Goal: Information Seeking & Learning: Learn about a topic

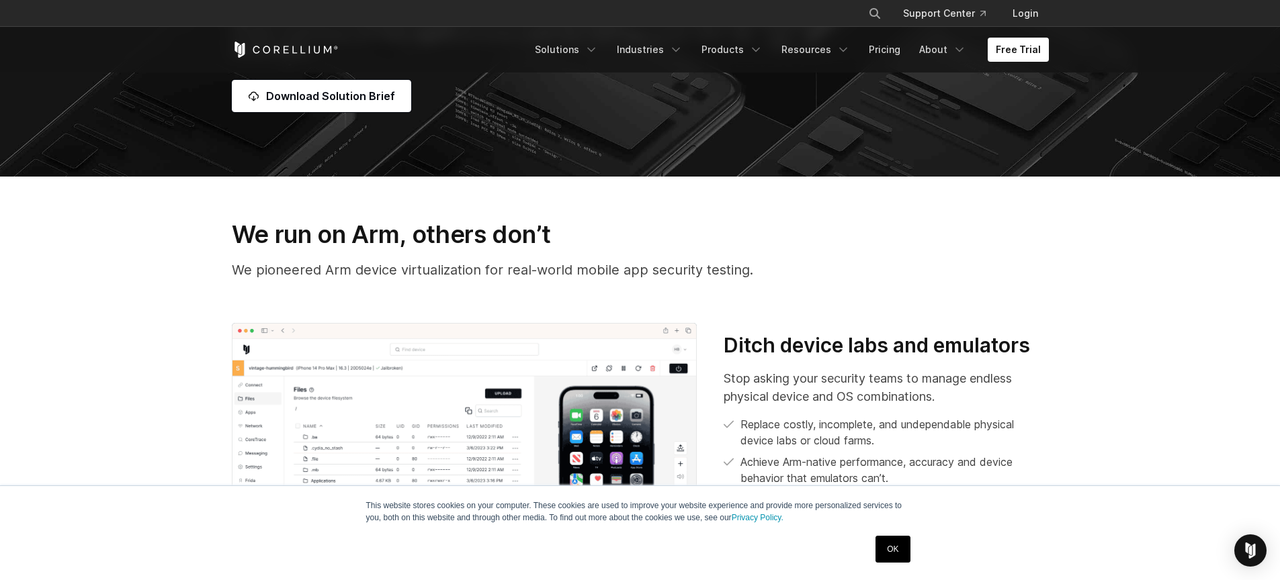
scroll to position [403, 0]
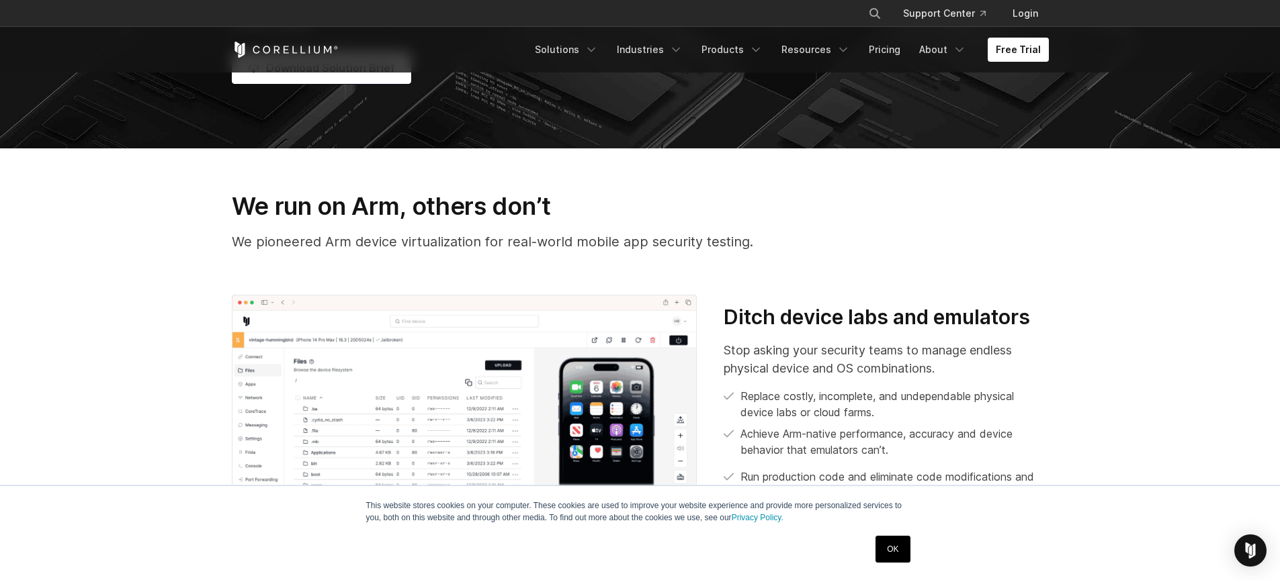
click at [890, 556] on link "OK" at bounding box center [892, 549] width 34 height 27
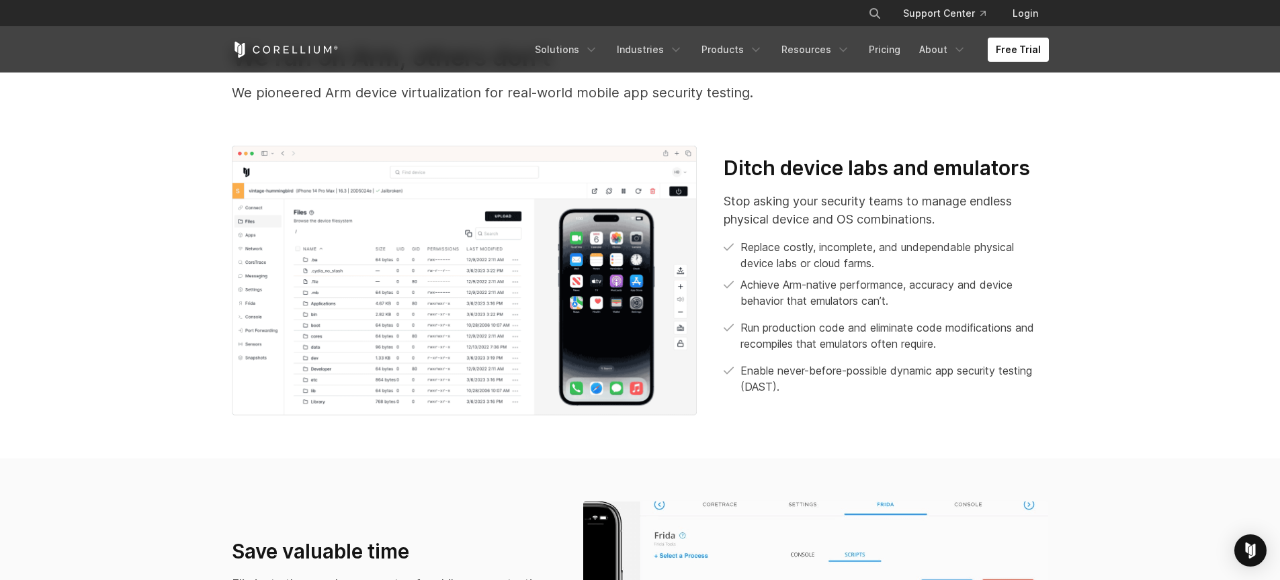
scroll to position [564, 0]
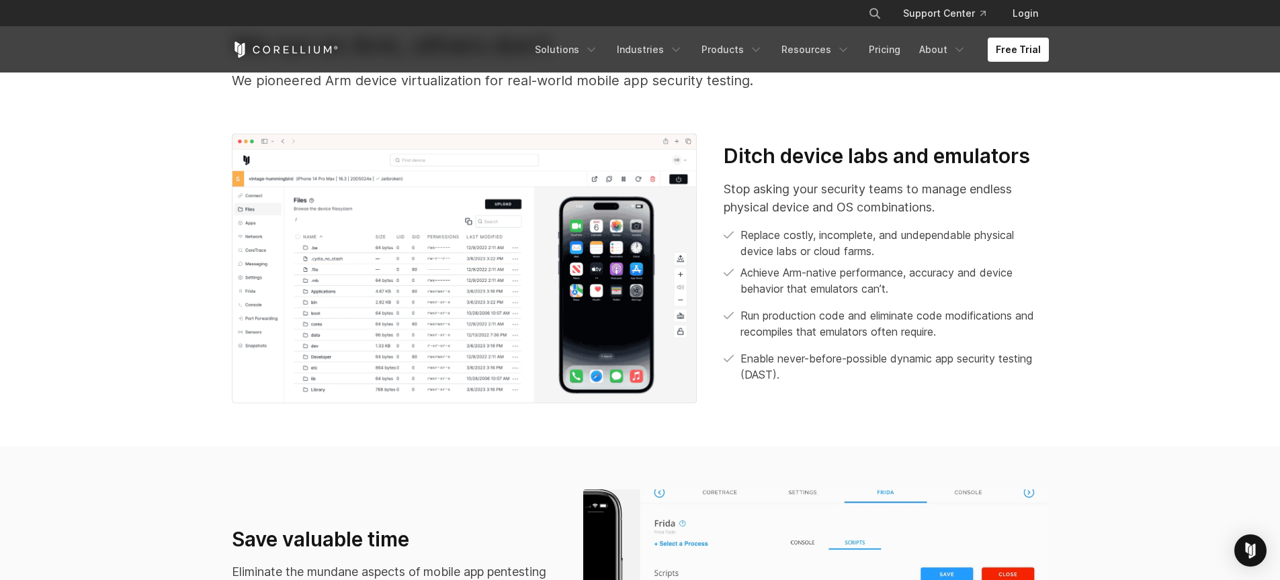
click at [477, 365] on img at bounding box center [464, 269] width 465 height 270
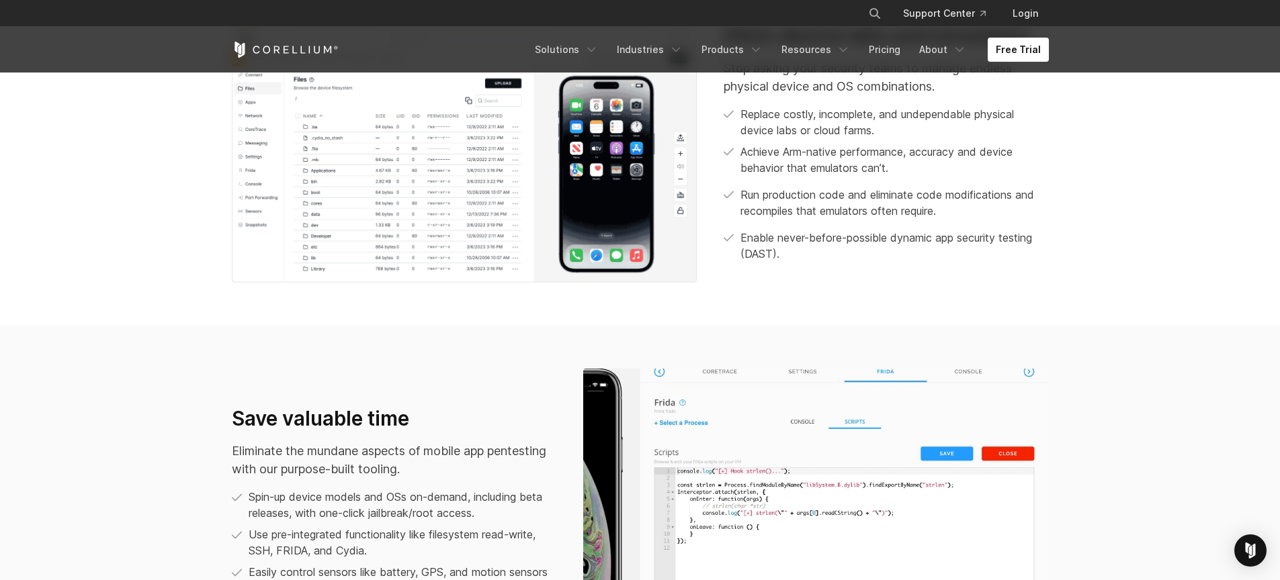
scroll to position [725, 0]
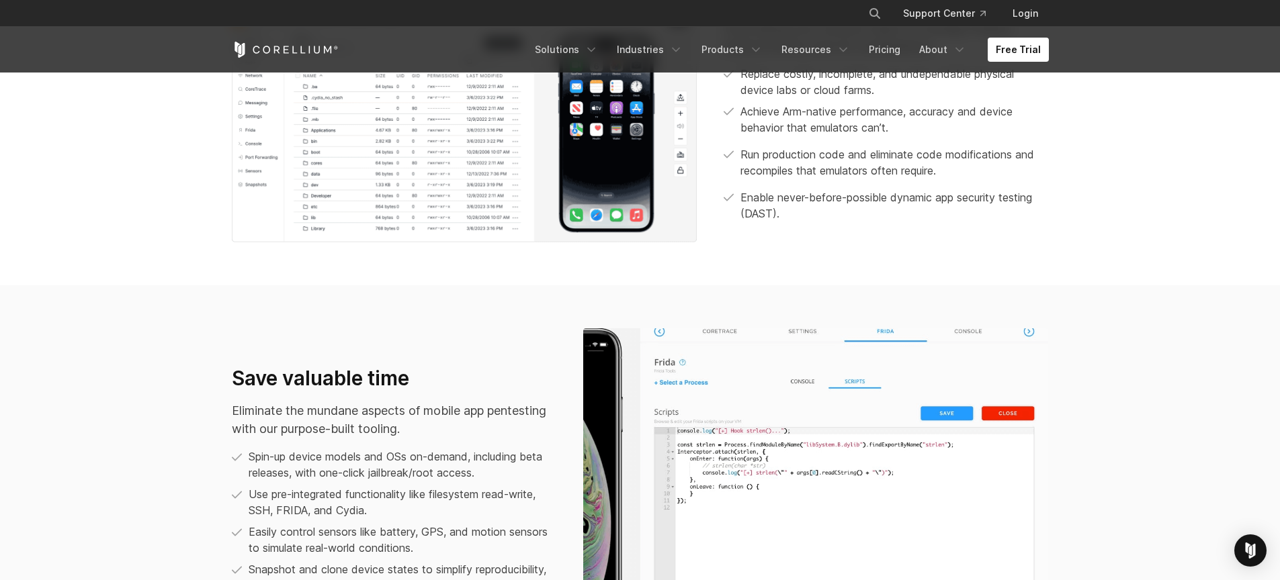
click at [570, 423] on div at bounding box center [816, 485] width 492 height 314
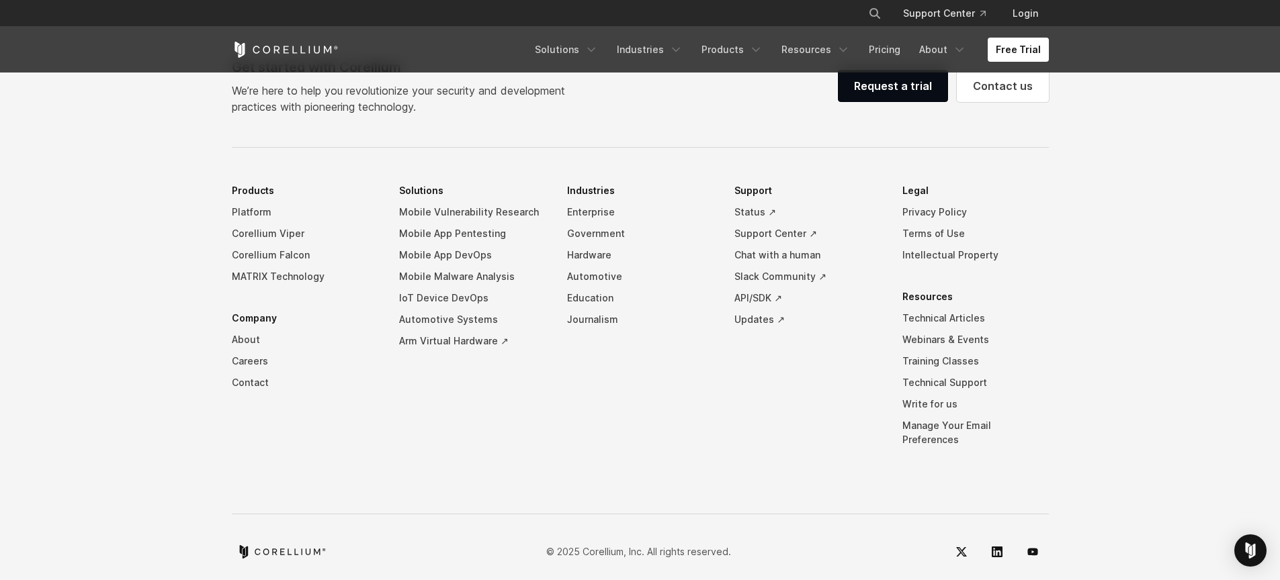
scroll to position [4249, 0]
click at [472, 236] on link "Mobile App Pentesting" at bounding box center [472, 232] width 146 height 21
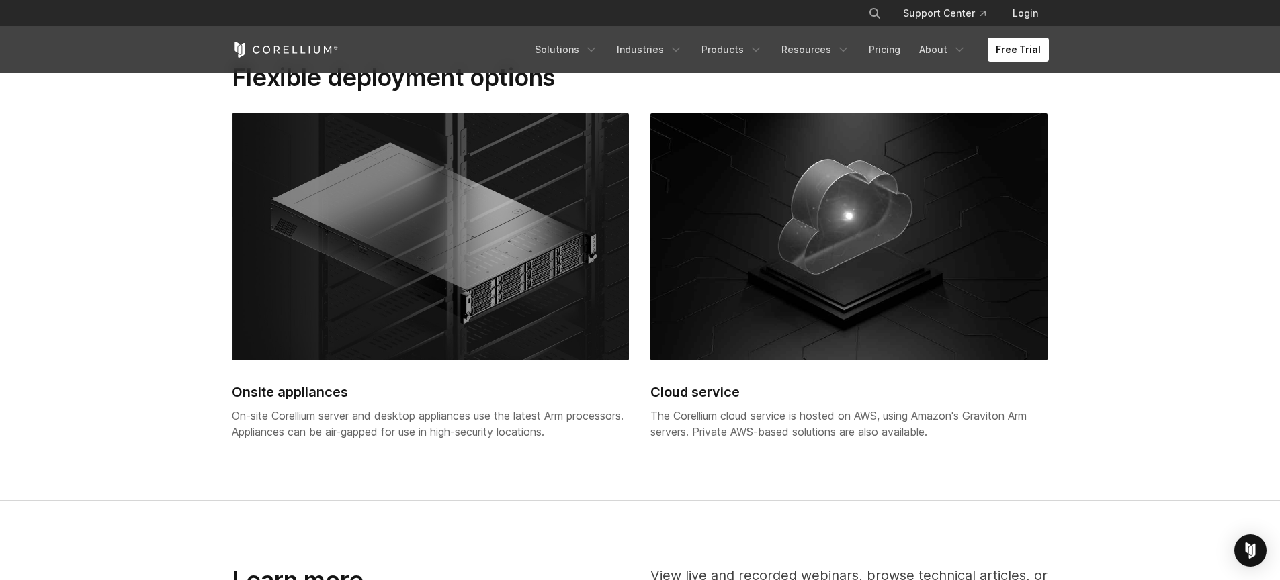
scroll to position [2804, 0]
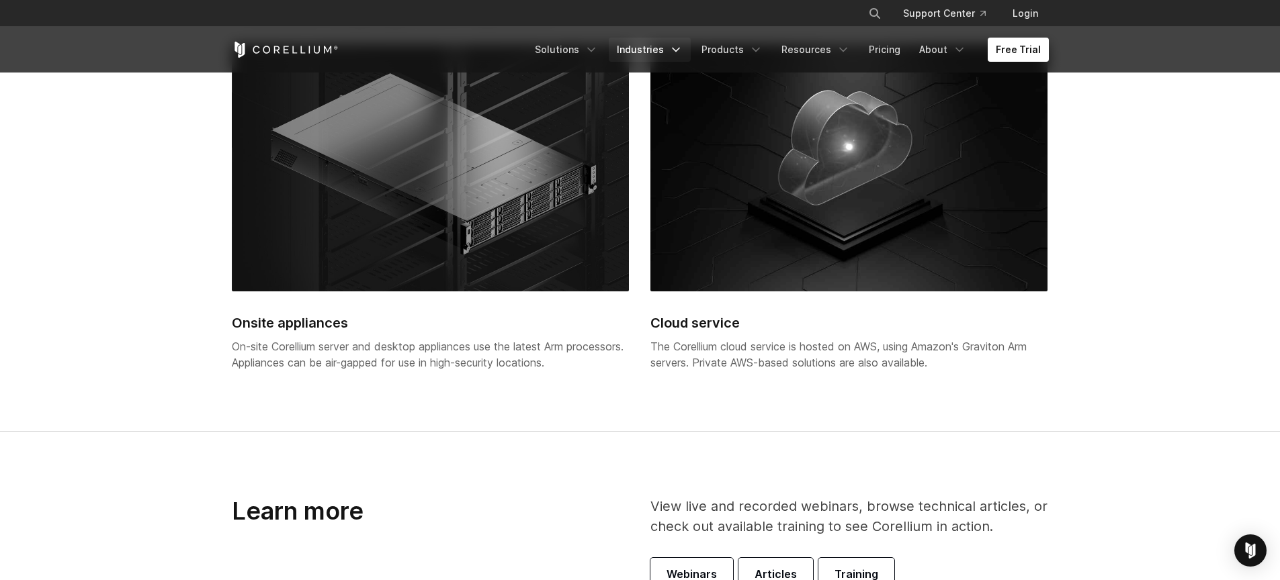
click at [649, 47] on link "Industries" at bounding box center [650, 50] width 82 height 24
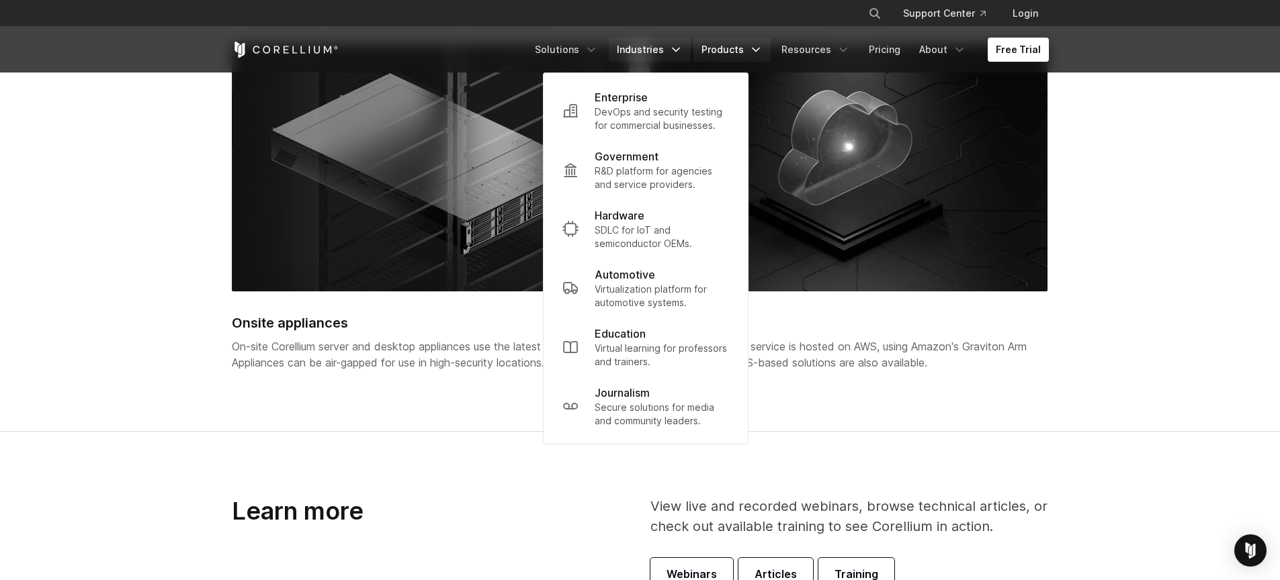
click at [726, 42] on link "Products" at bounding box center [731, 50] width 77 height 24
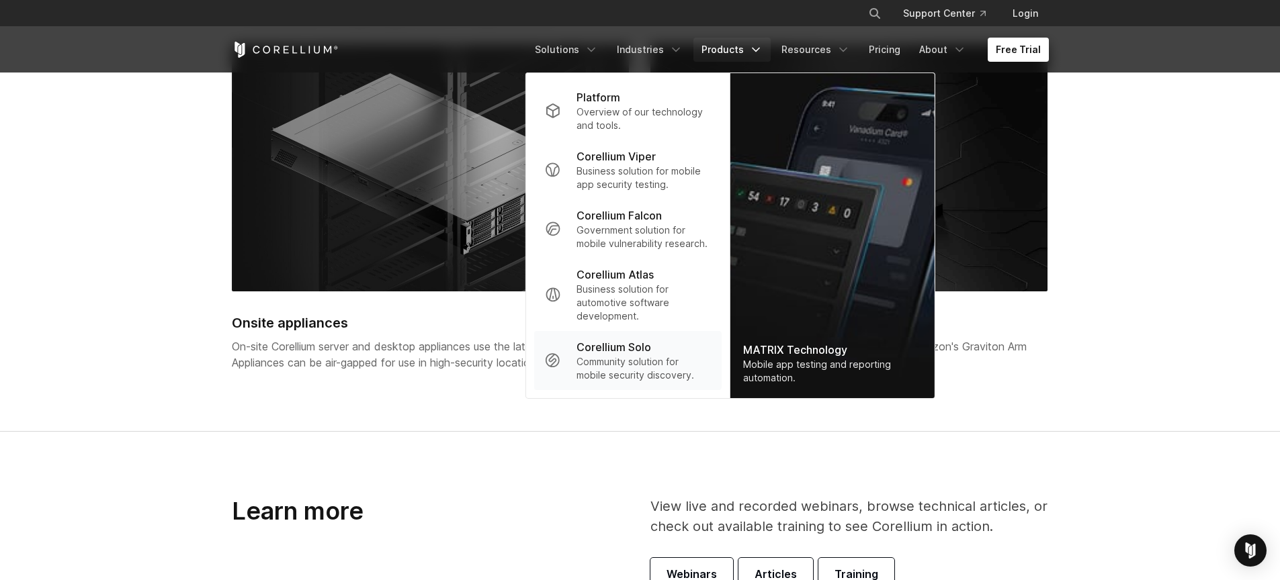
click at [634, 357] on p "Community solution for mobile security discovery." at bounding box center [643, 368] width 134 height 27
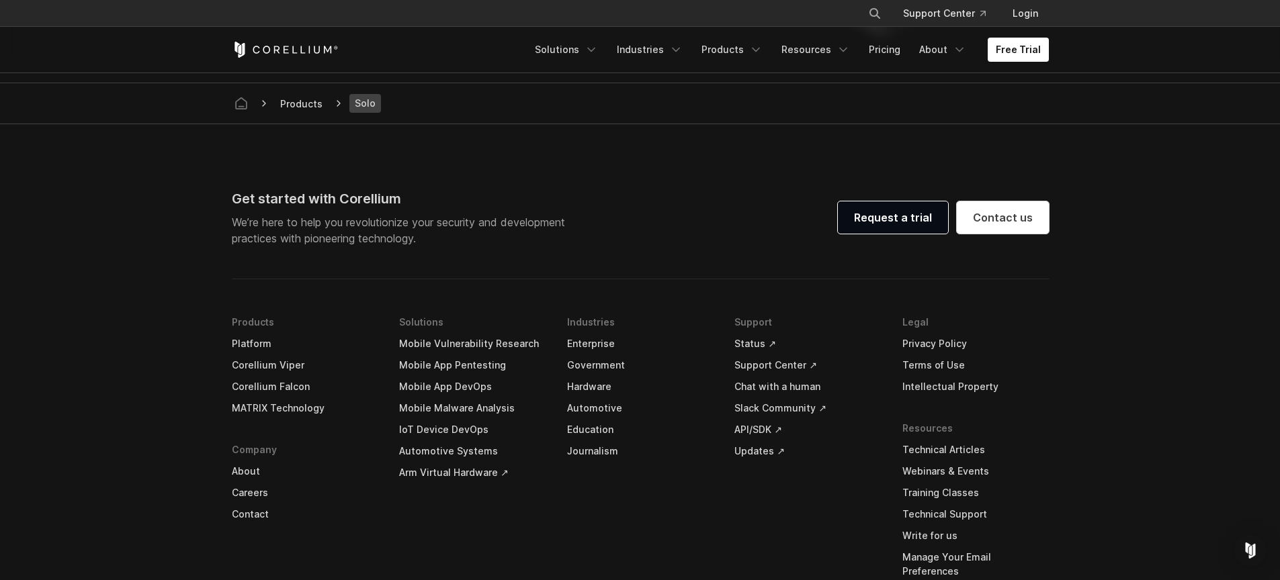
scroll to position [2741, 0]
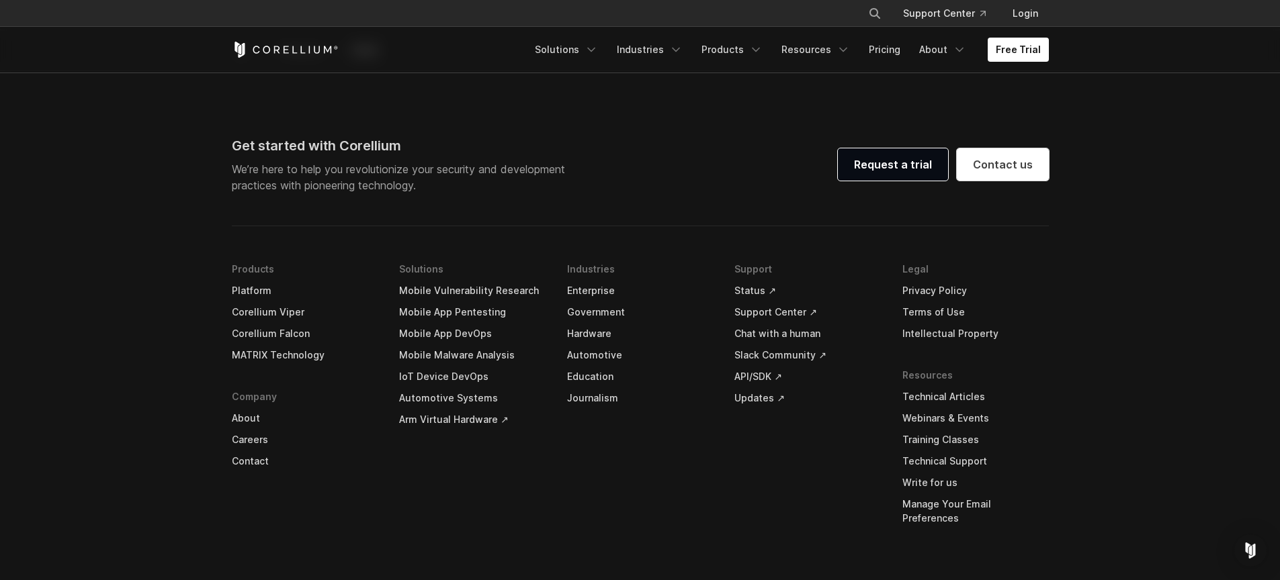
click at [954, 399] on link "Technical Articles" at bounding box center [975, 396] width 146 height 21
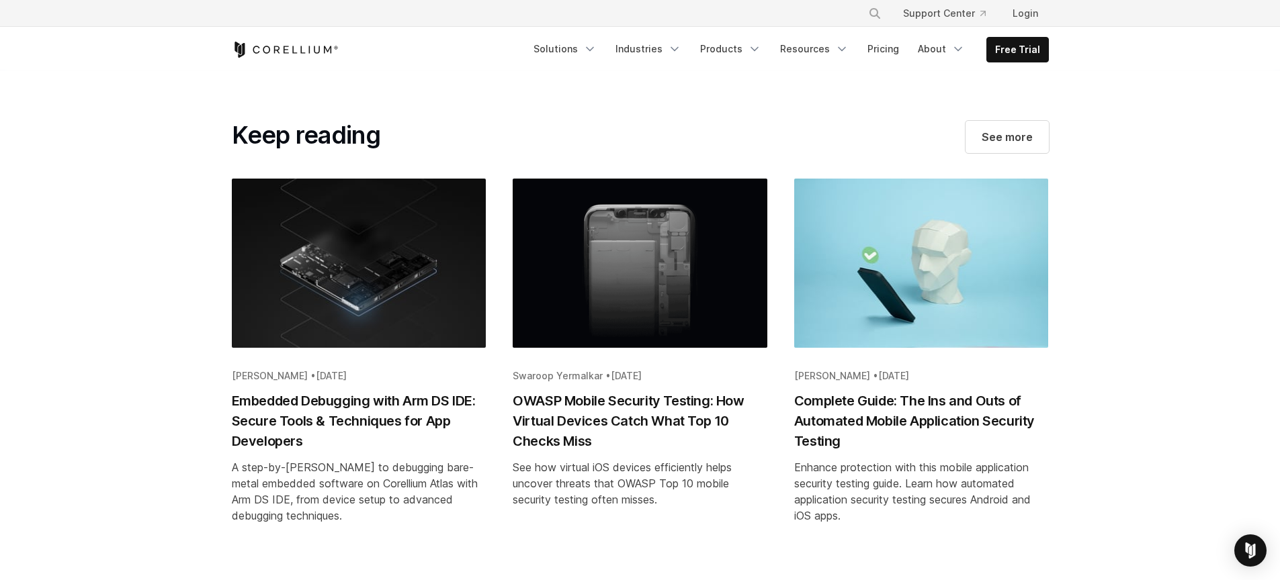
scroll to position [5481, 0]
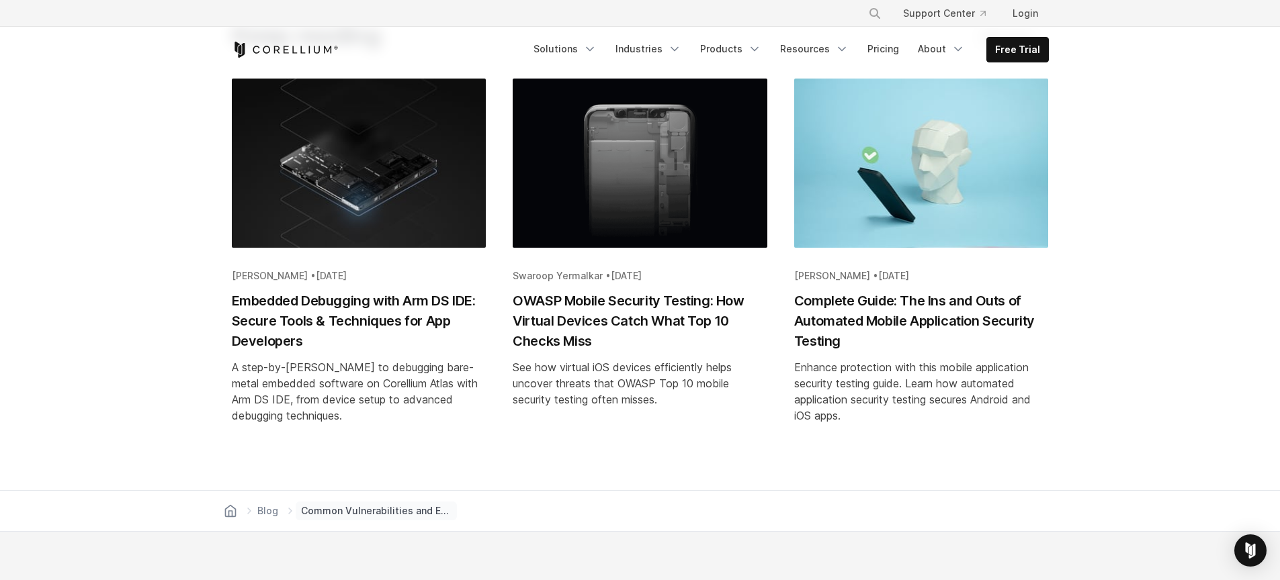
click at [846, 306] on h2 "Complete Guide: The Ins and Outs of Automated Mobile Application Security Testi…" at bounding box center [921, 321] width 255 height 60
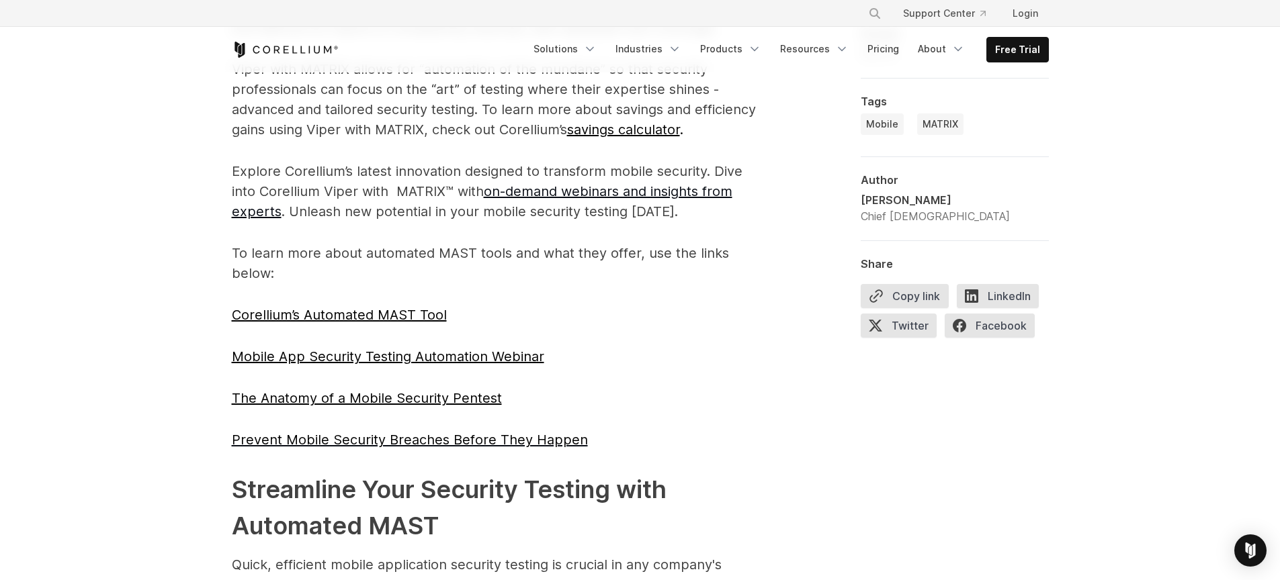
scroll to position [2982, 0]
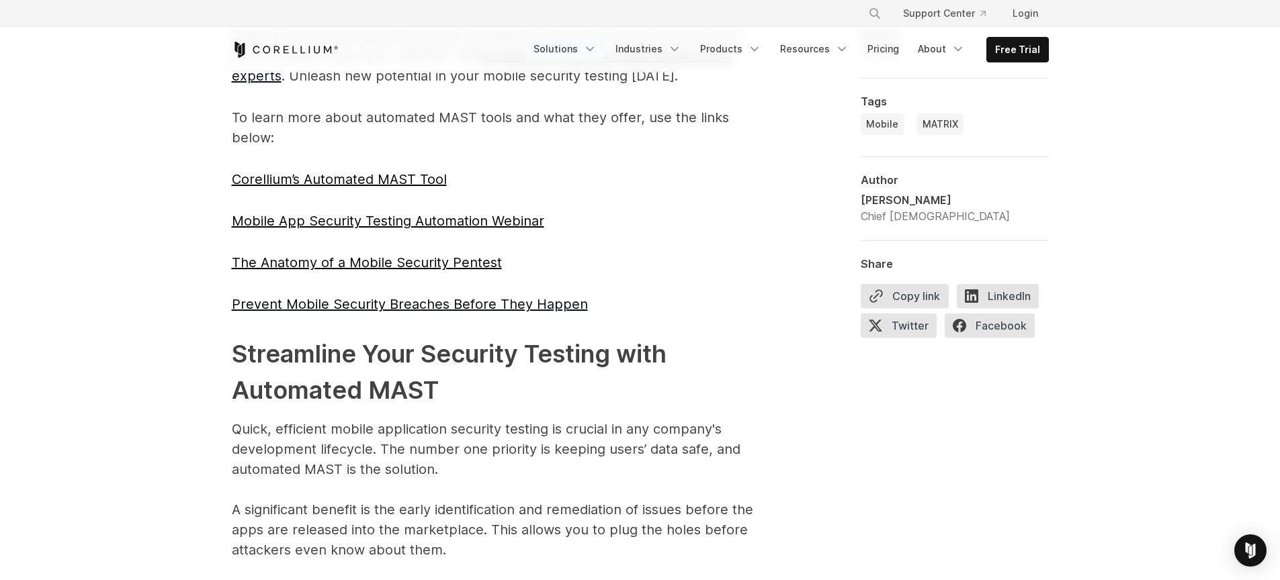
click at [564, 47] on link "Solutions" at bounding box center [564, 49] width 79 height 24
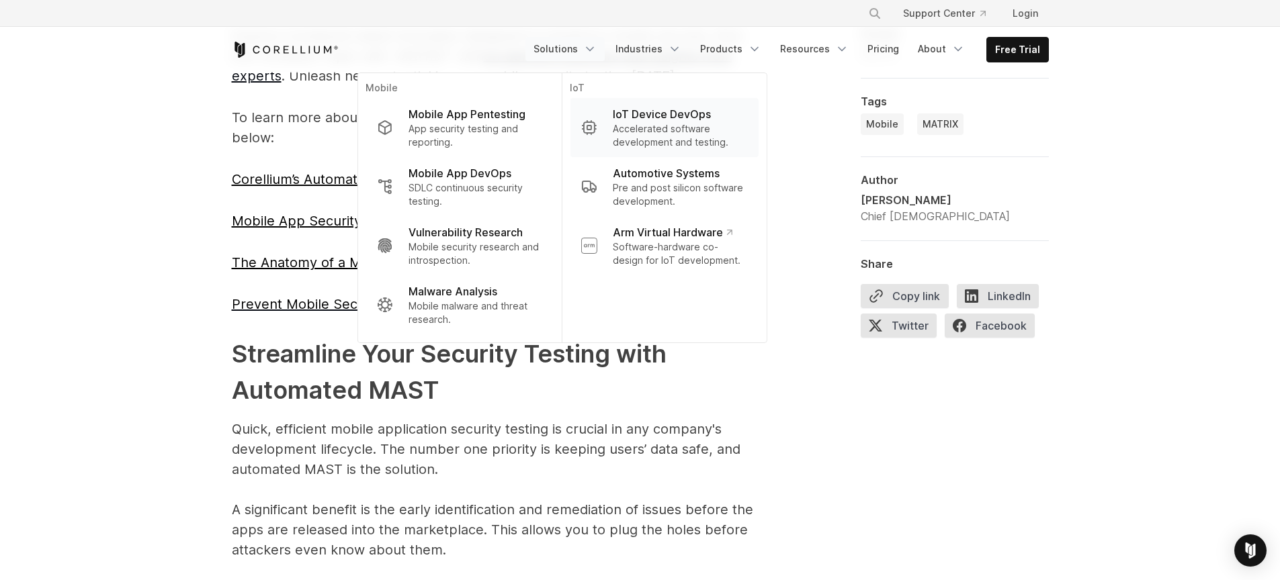
click at [662, 140] on p "Accelerated software development and testing." at bounding box center [680, 135] width 134 height 27
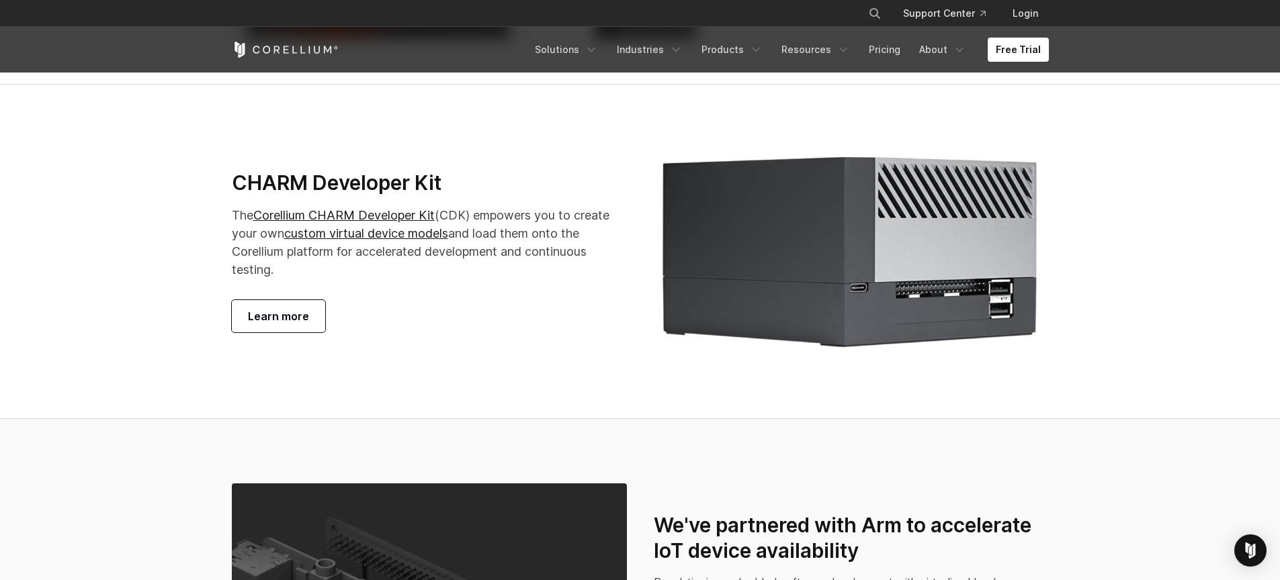
scroll to position [2499, 0]
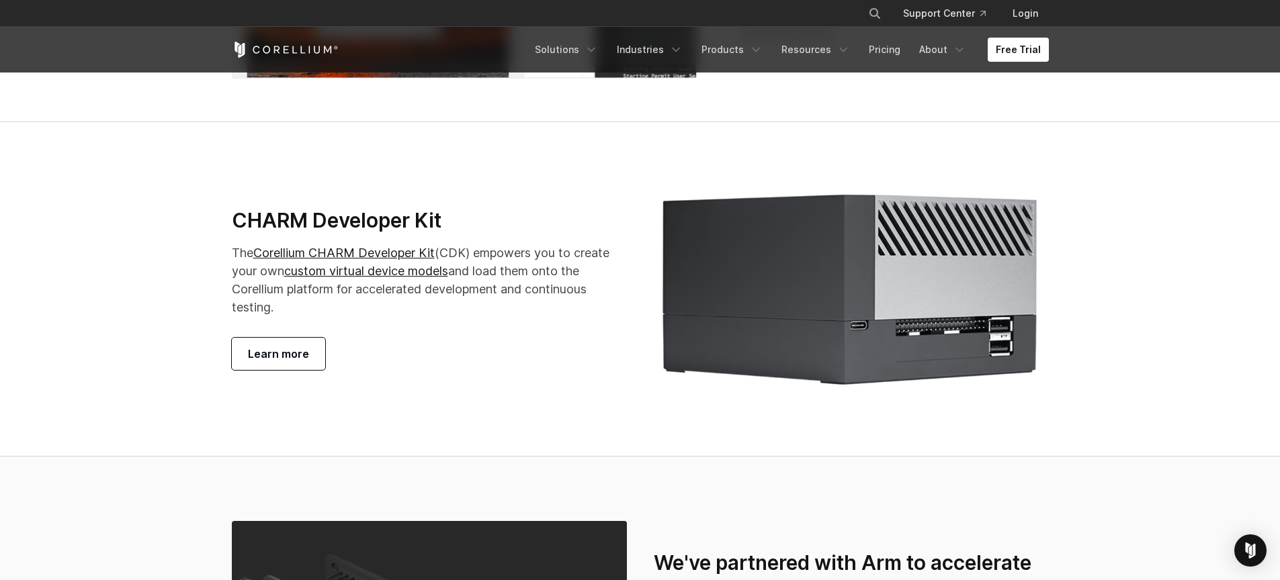
click at [285, 362] on span "Learn more" at bounding box center [278, 354] width 61 height 16
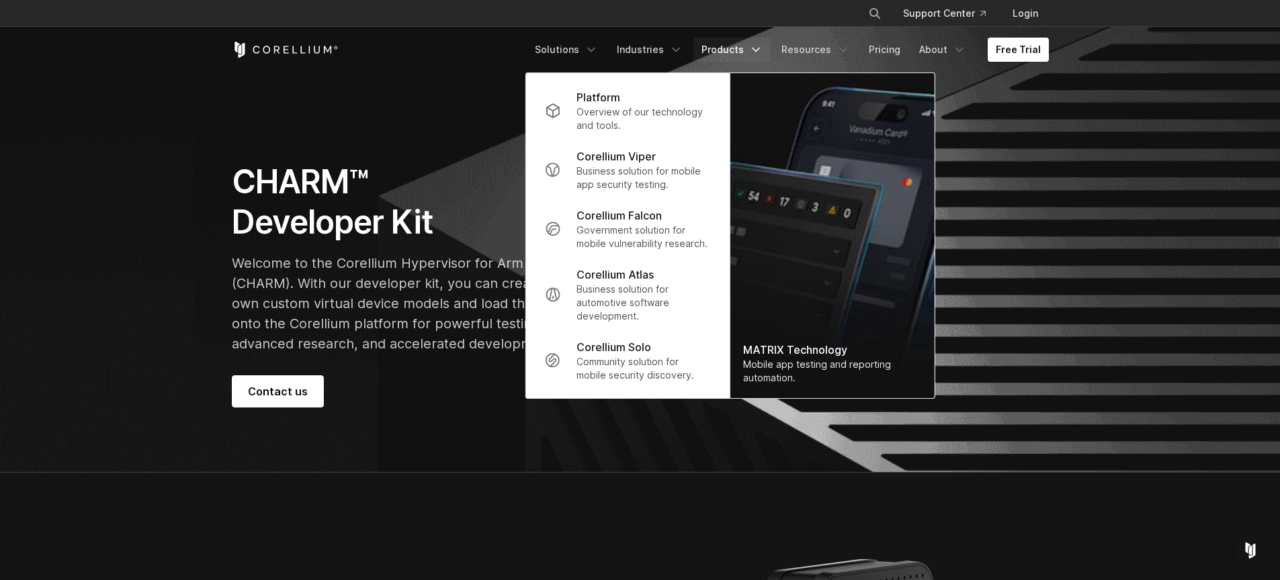
click at [15, 304] on section "CHARM™ Developer Kit Welcome to the Corellium Hypervisor for Arm (CHARM). With …" at bounding box center [640, 237] width 1280 height 472
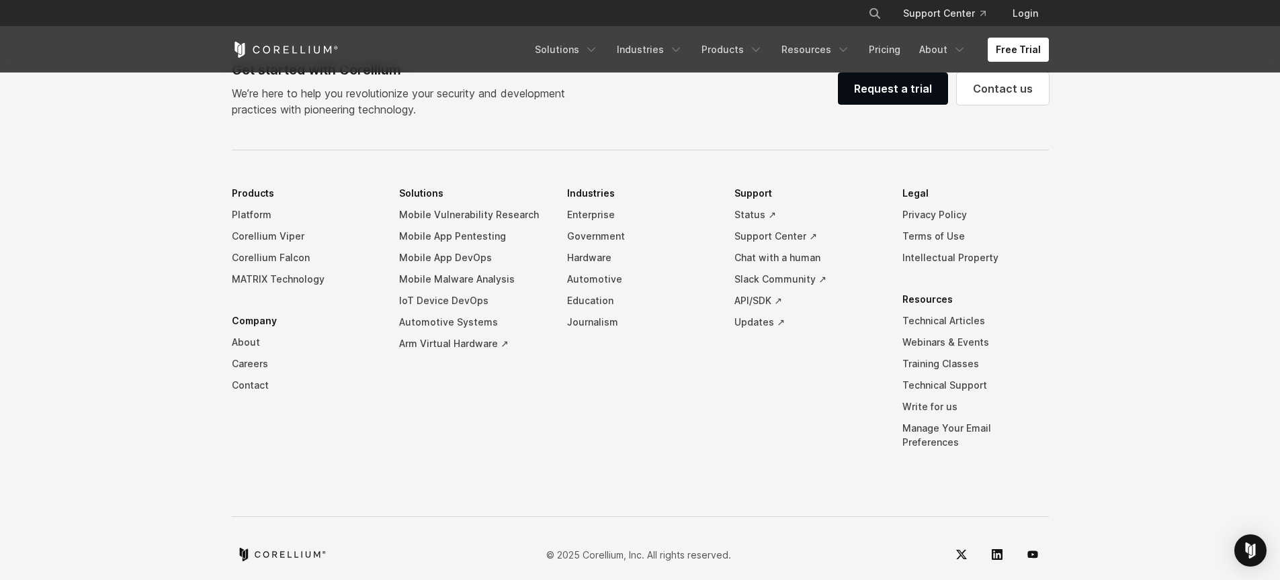
scroll to position [2379, 0]
